Goal: Task Accomplishment & Management: Use online tool/utility

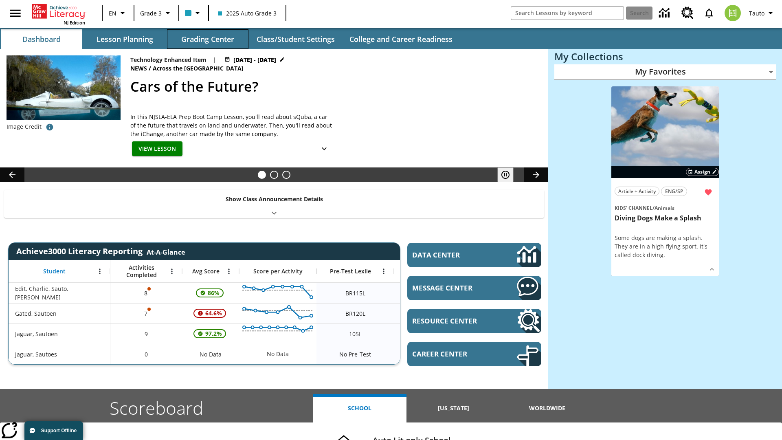
click at [208, 39] on button "Grading Center" at bounding box center [207, 39] width 81 height 20
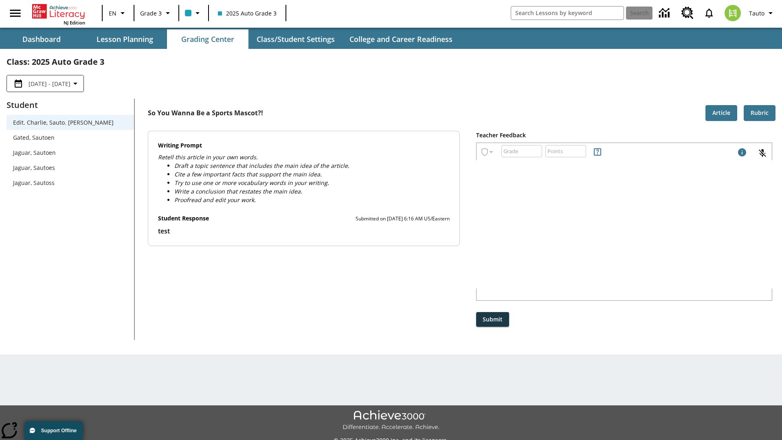
click at [70, 152] on span "Jaguar, Sautoen" at bounding box center [70, 152] width 114 height 9
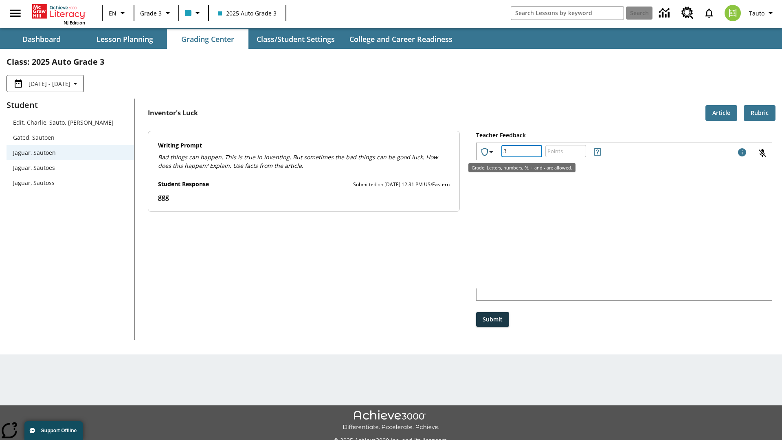
type input "3"
type input "10"
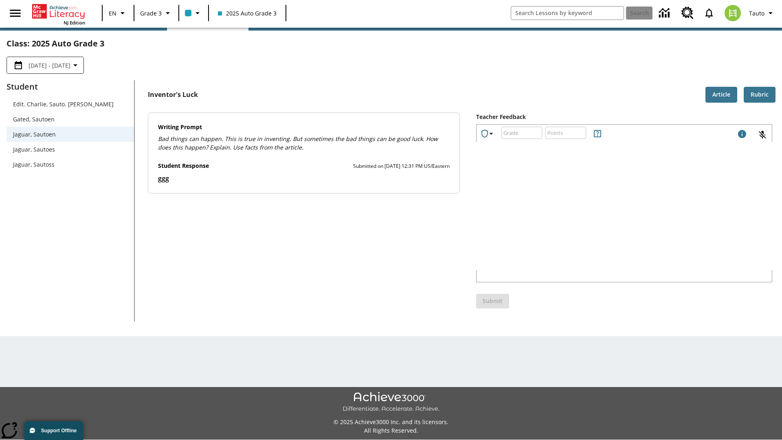
click at [595, 217] on p "Type your response here." at bounding box center [538, 216] width 116 height 7
